Goal: Communication & Community: Answer question/provide support

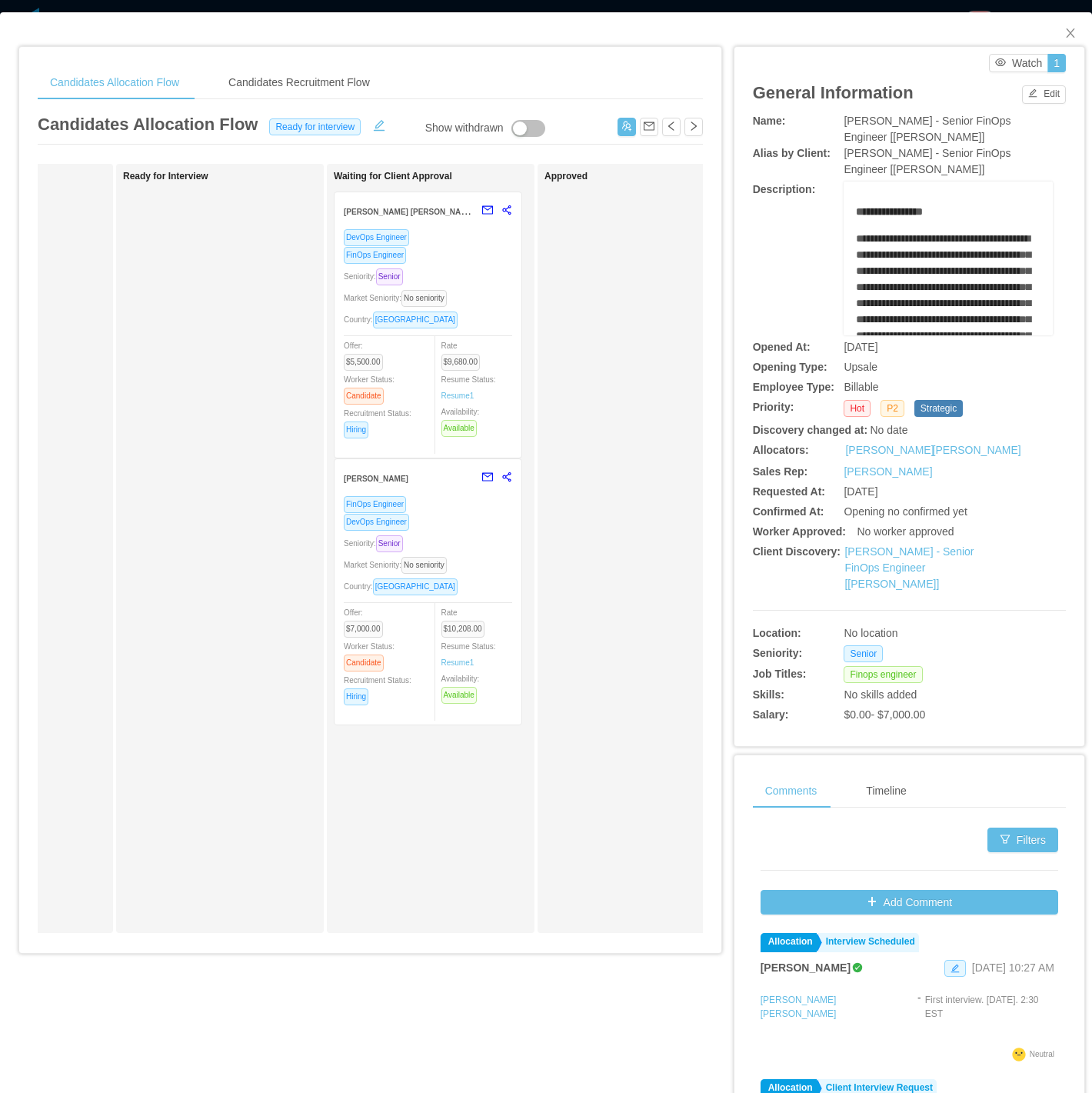
scroll to position [0, 472]
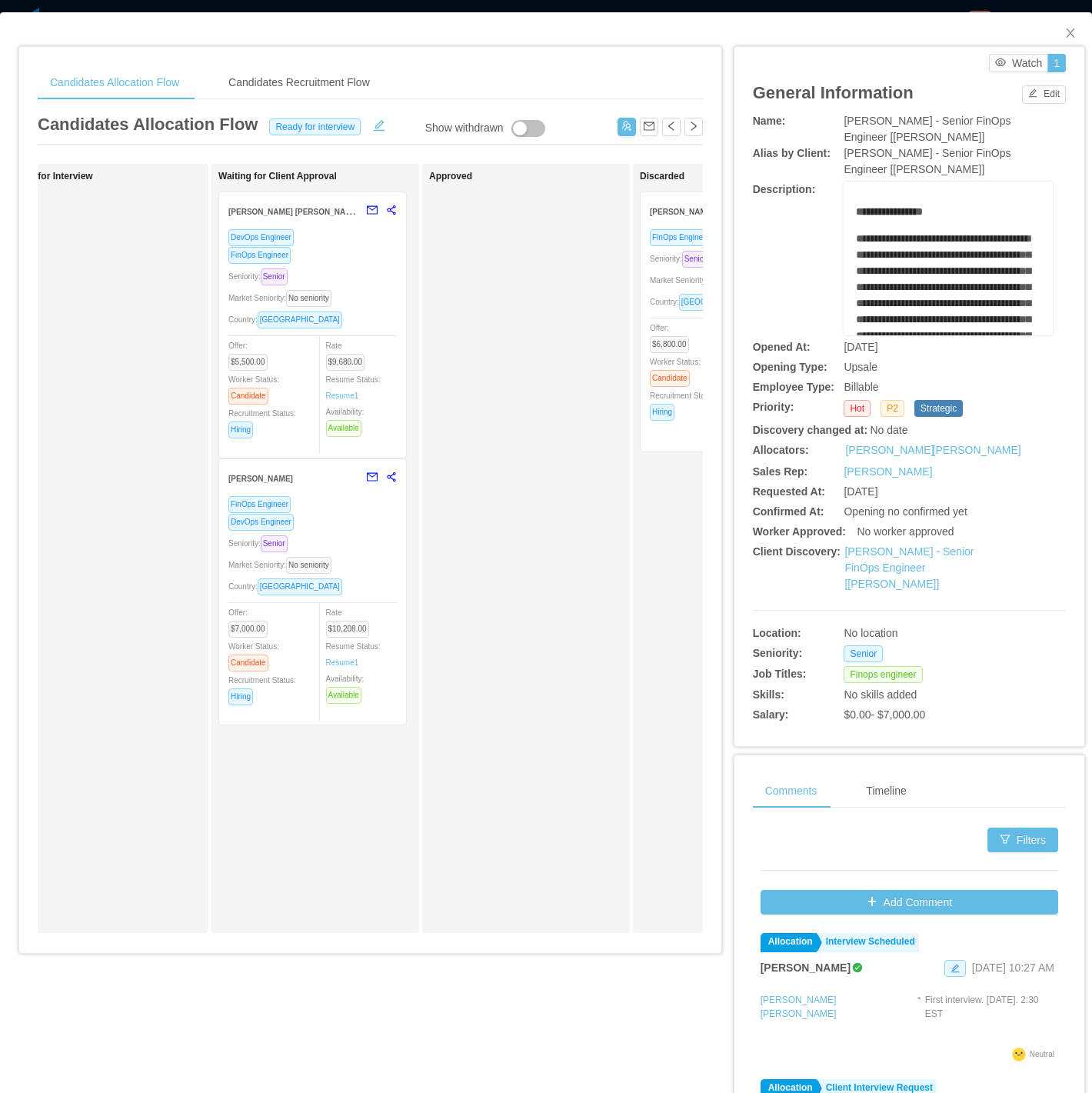
click at [360, 567] on div "Market Seniority: No seniority" at bounding box center [313, 565] width 168 height 18
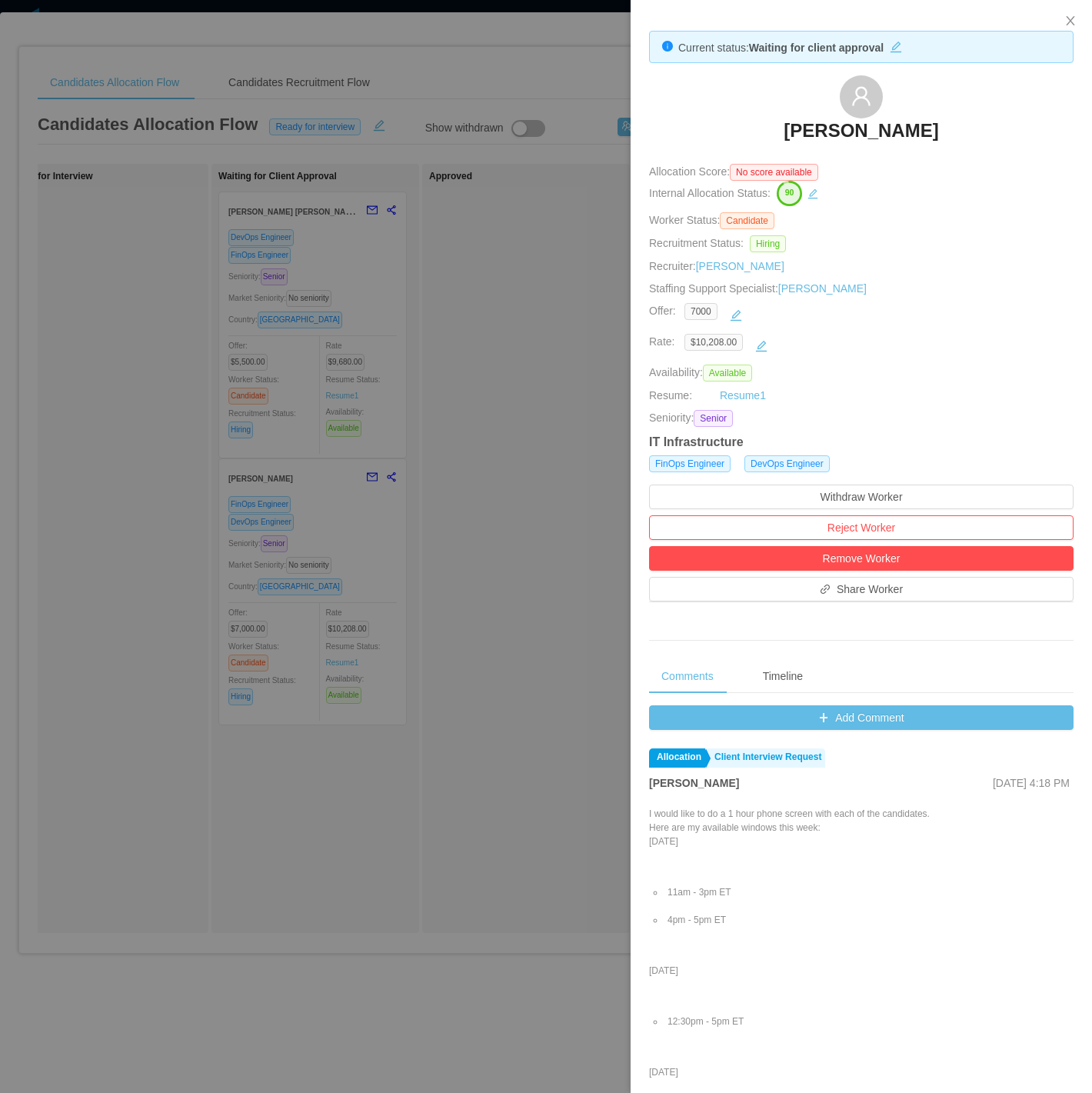
click at [836, 732] on div "Add Comment Allocation Client Interview Request [PERSON_NAME] [DATE] 4:18 PM I …" at bounding box center [861, 955] width 424 height 499
click at [819, 728] on button "Add Comment" at bounding box center [861, 718] width 424 height 24
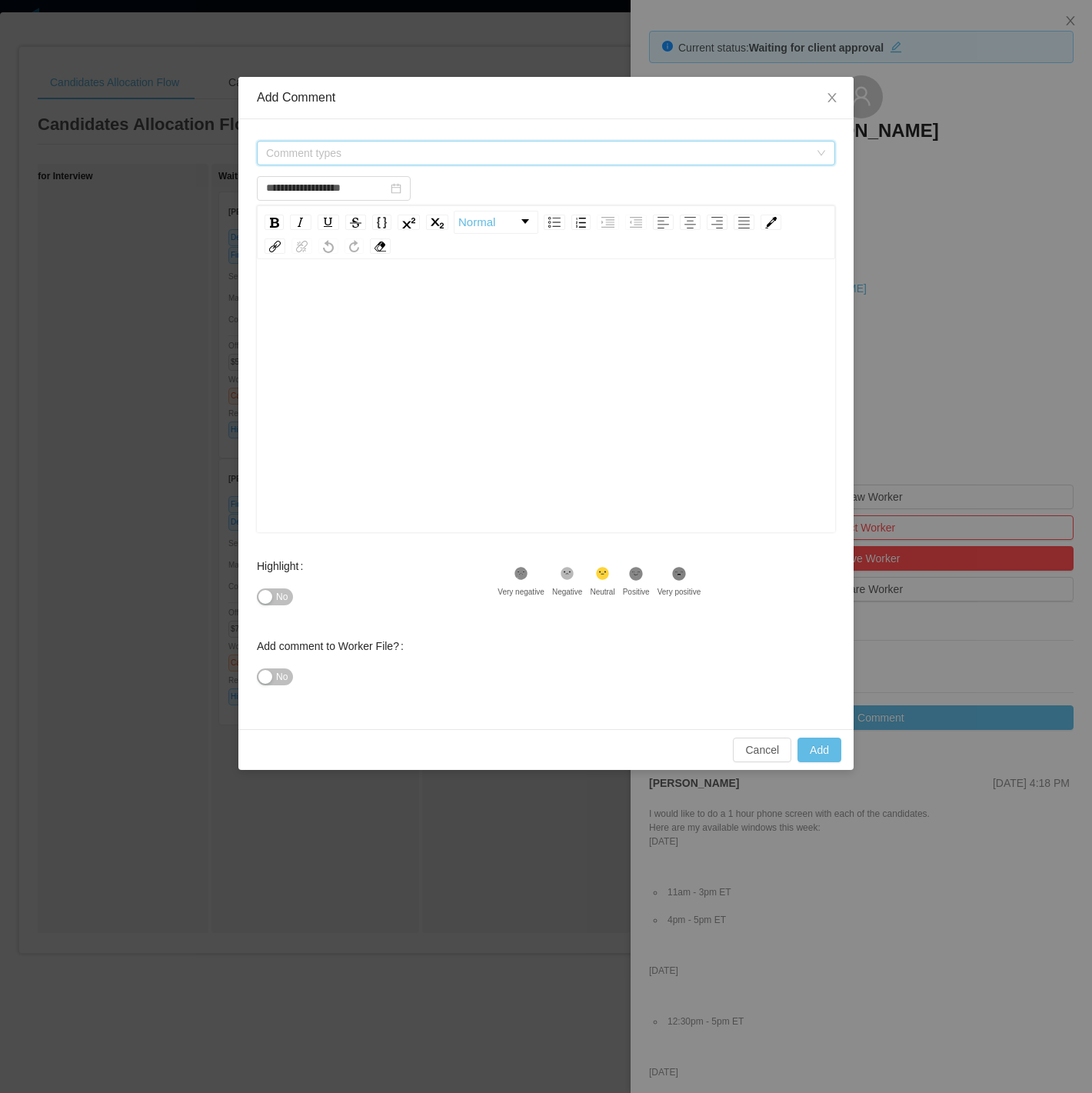
click at [374, 160] on span "Comment types" at bounding box center [541, 153] width 550 height 23
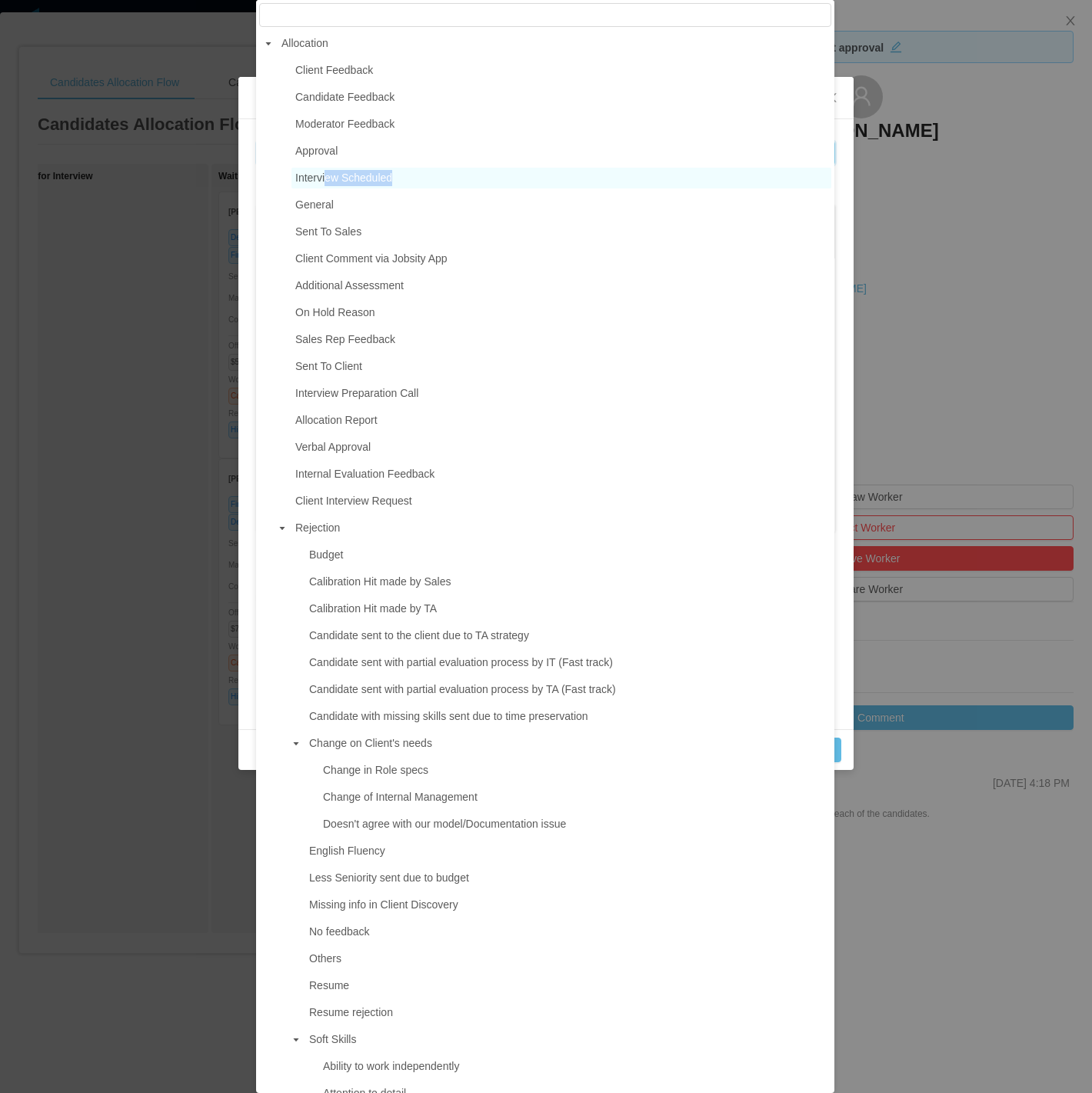
click at [324, 185] on ul "Client Feedback Candidate Feedback Moderator Feedback Approval Interview Schedu…" at bounding box center [545, 824] width 572 height 1529
click at [323, 183] on span "Interview Scheduled" at bounding box center [343, 177] width 97 height 13
type input "**********"
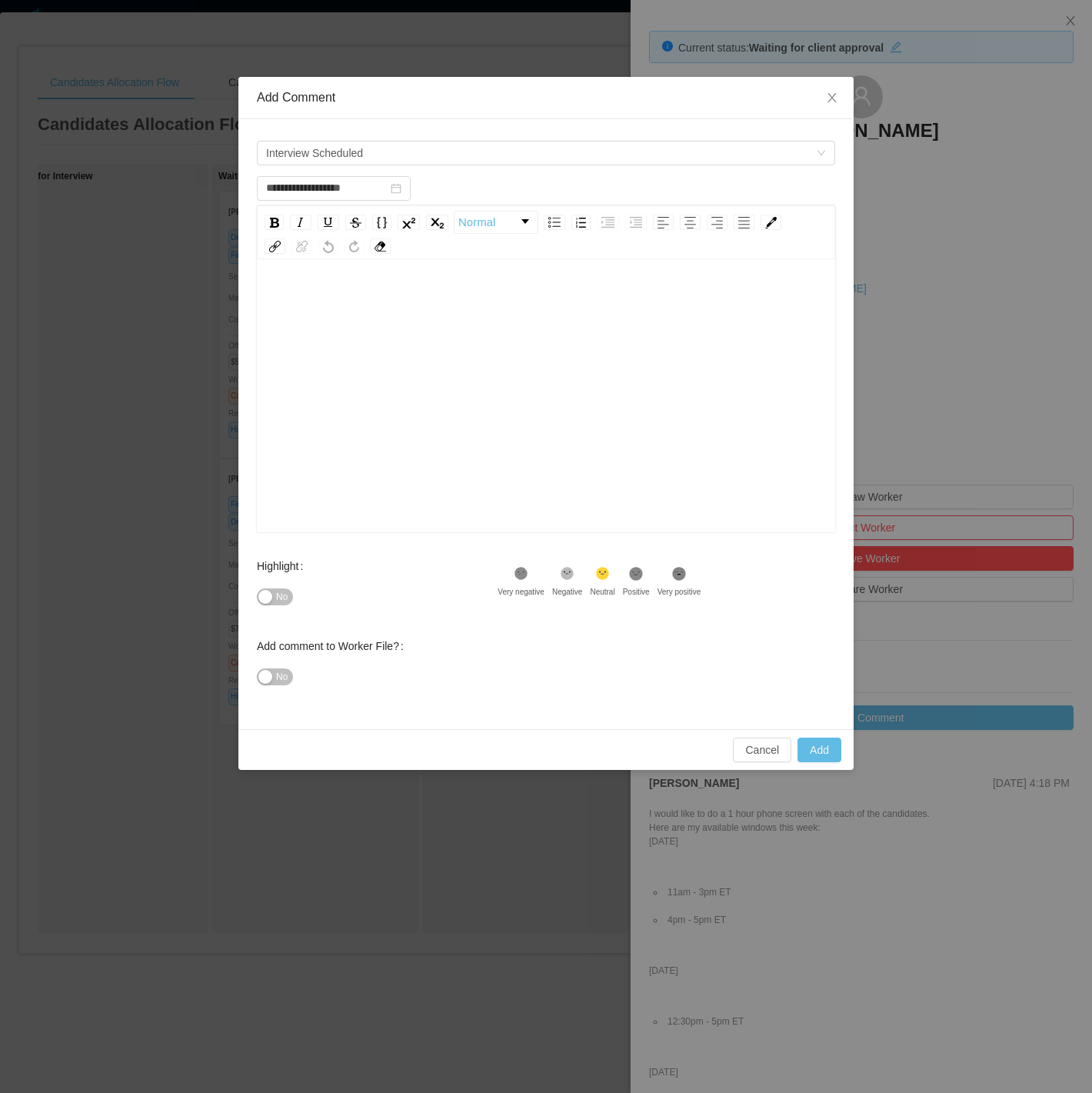
click at [385, 314] on div "rdw-editor" at bounding box center [546, 300] width 554 height 30
click at [280, 598] on span "No" at bounding box center [282, 597] width 12 height 16
click at [804, 746] on button "Add" at bounding box center [819, 750] width 44 height 24
type input "**********"
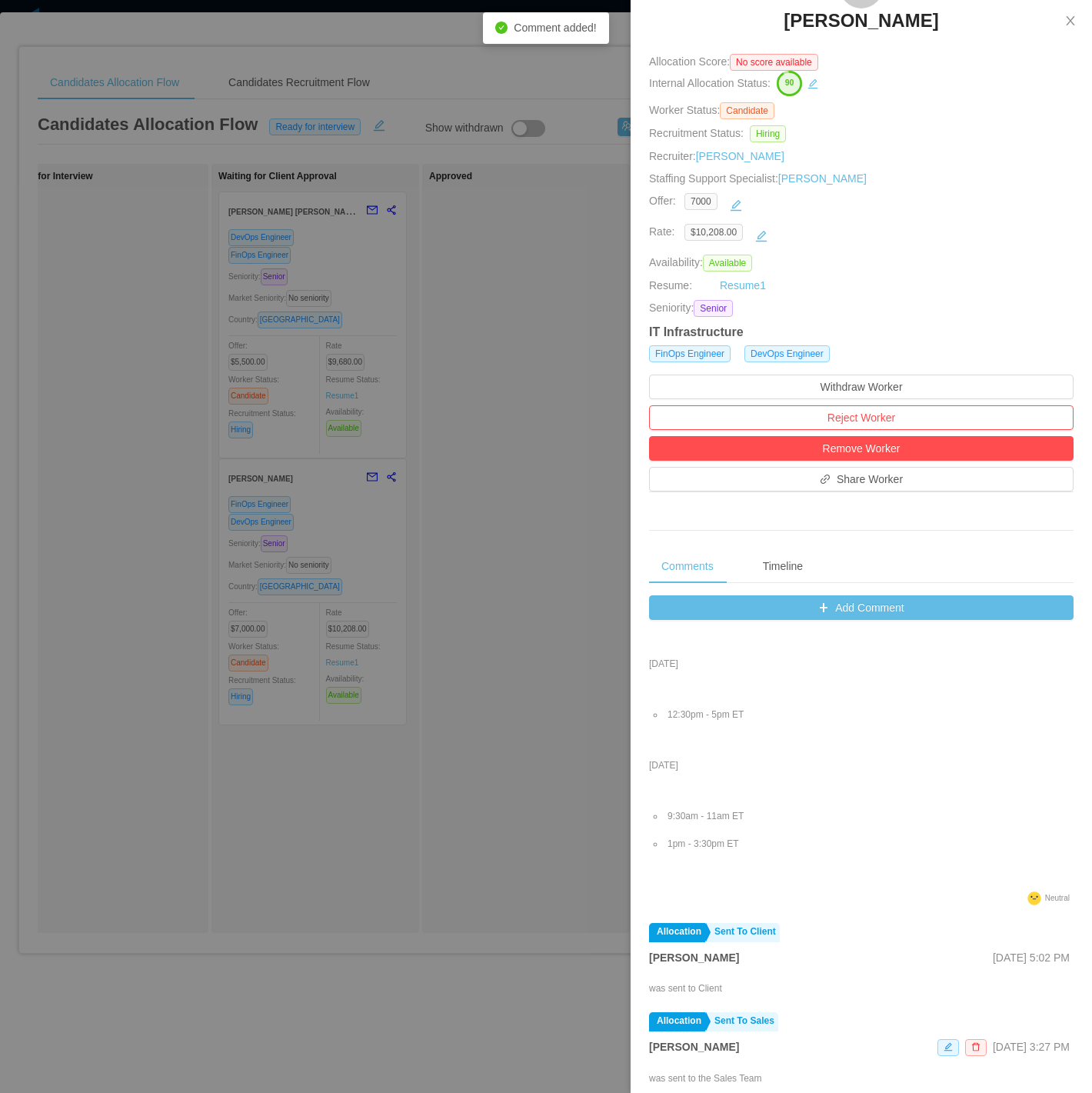
scroll to position [131, 0]
